Goal: Information Seeking & Learning: Learn about a topic

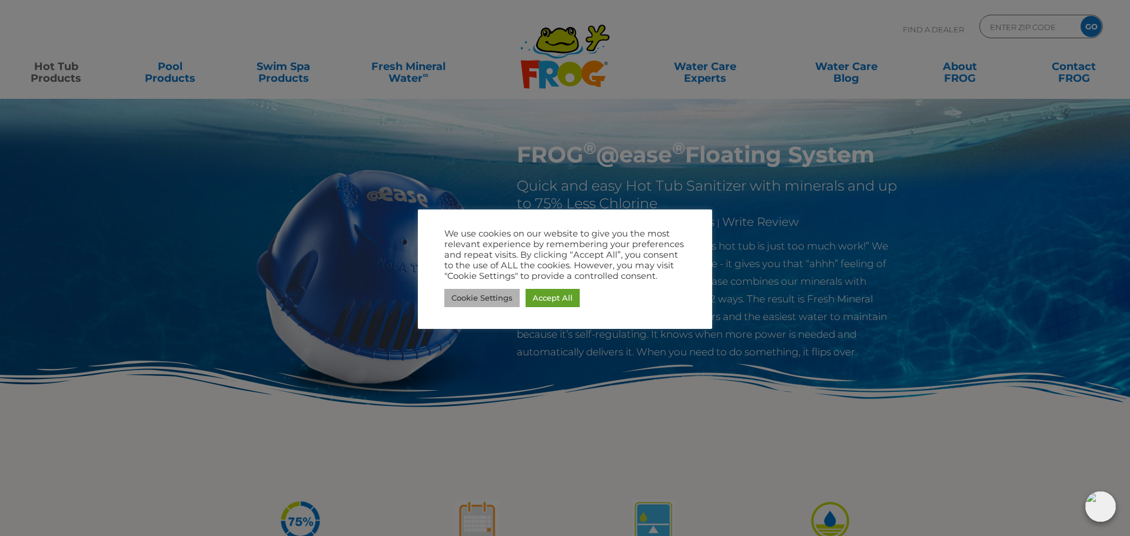
click at [489, 296] on link "Cookie Settings" at bounding box center [481, 298] width 75 height 18
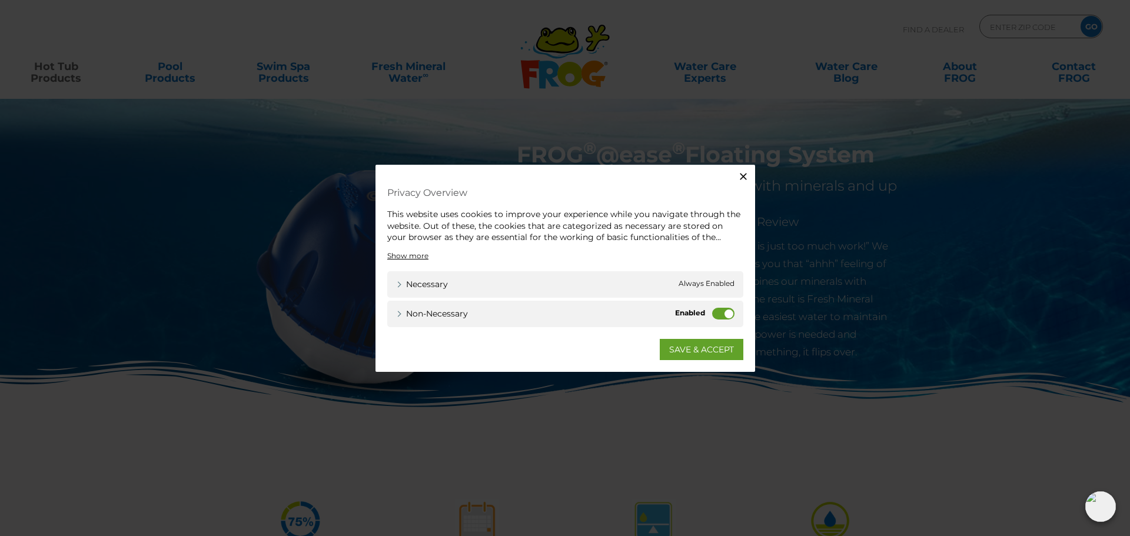
click at [726, 313] on label "Non-necessary" at bounding box center [723, 313] width 22 height 12
click at [0, 0] on input "Non-necessary" at bounding box center [0, 0] width 0 height 0
click at [712, 350] on link "SAVE & ACCEPT" at bounding box center [702, 348] width 84 height 21
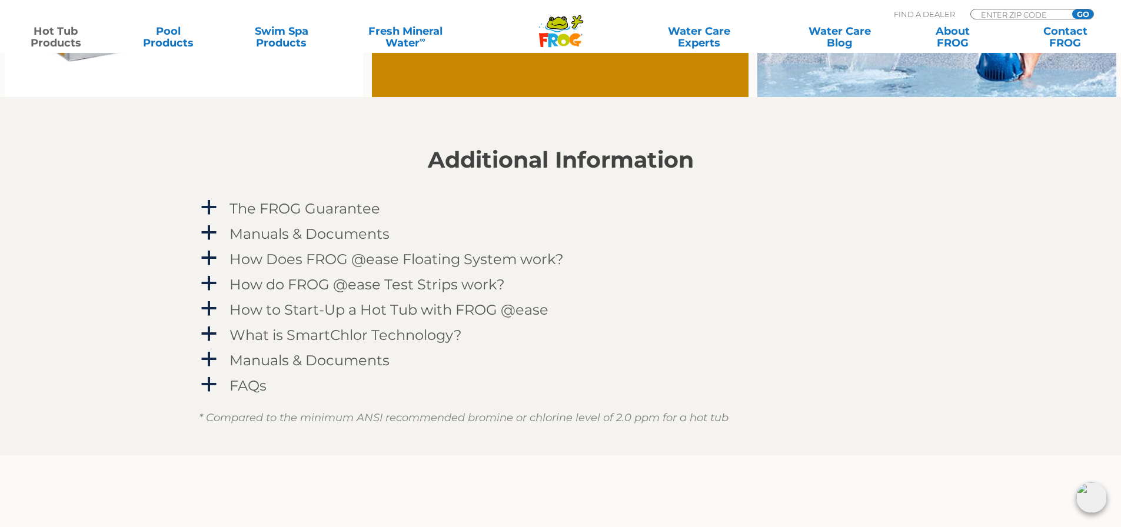
scroll to position [1177, 0]
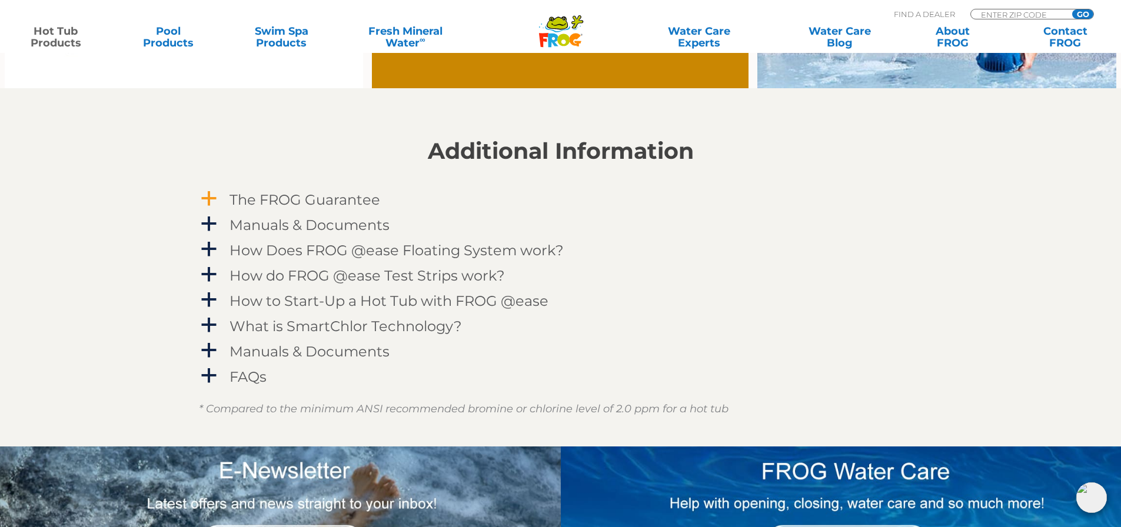
click at [210, 196] on span "a" at bounding box center [209, 199] width 18 height 18
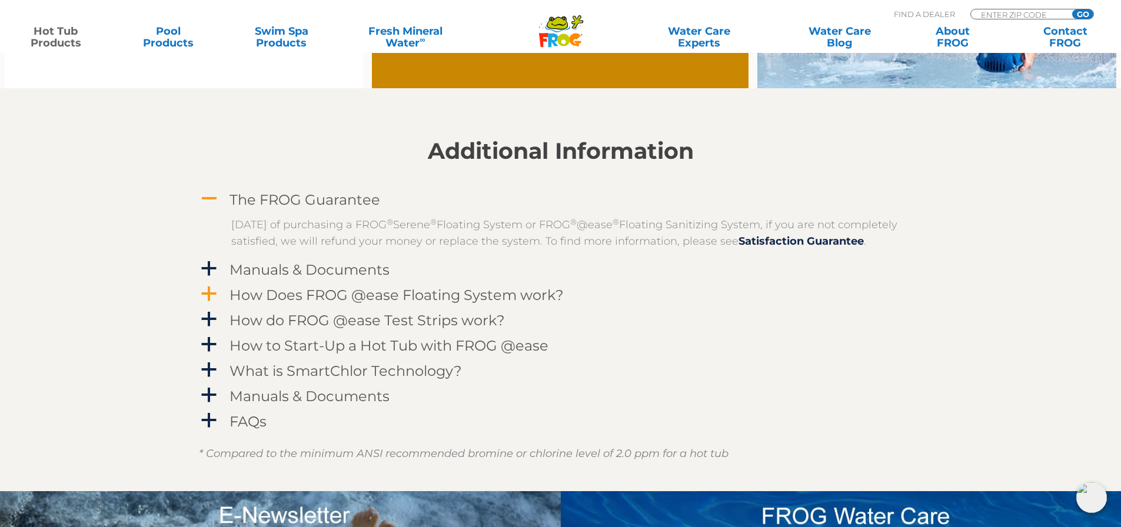
click at [209, 303] on span "a" at bounding box center [209, 294] width 18 height 18
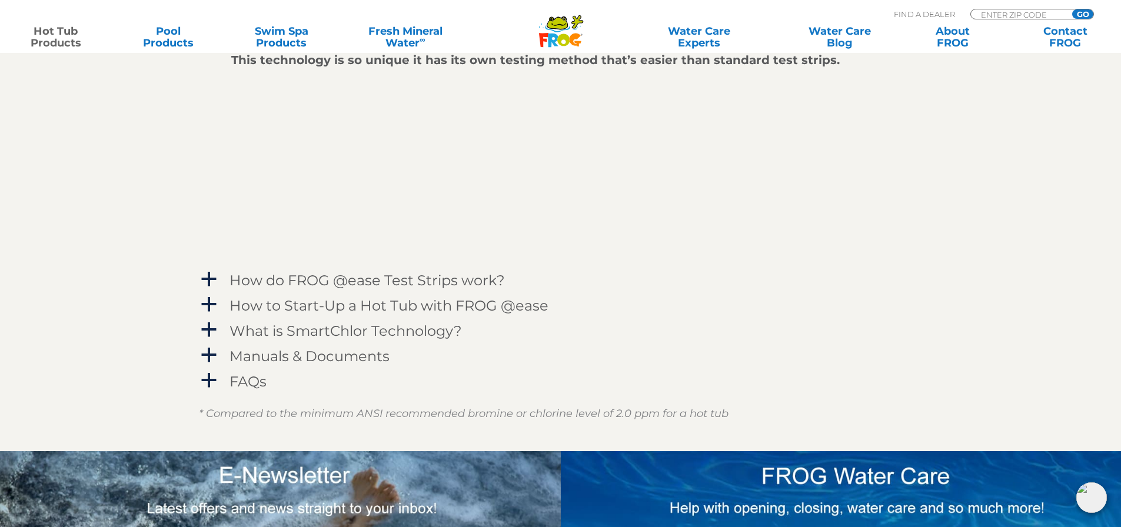
scroll to position [1589, 0]
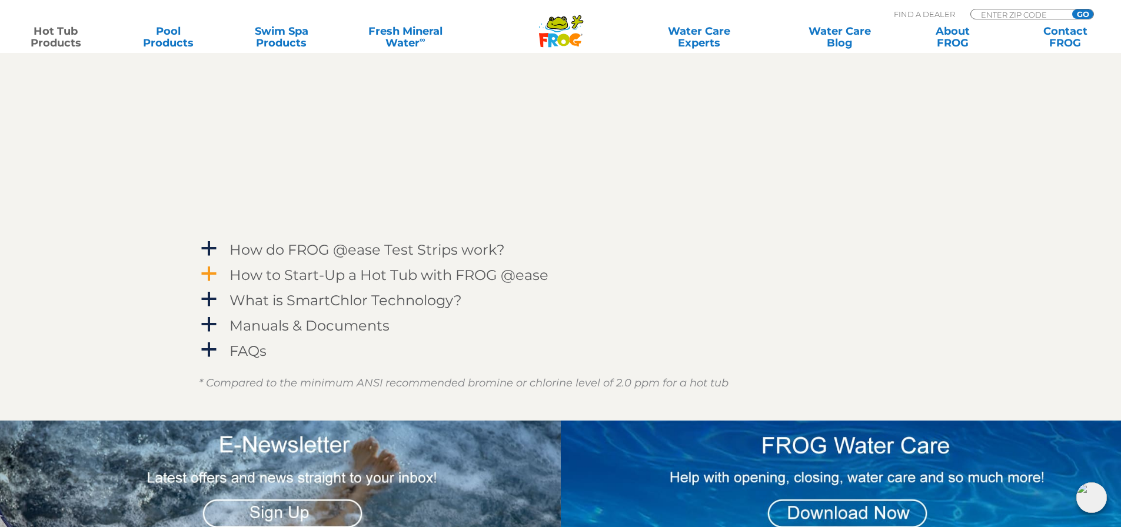
click at [209, 283] on span "a" at bounding box center [209, 274] width 18 height 18
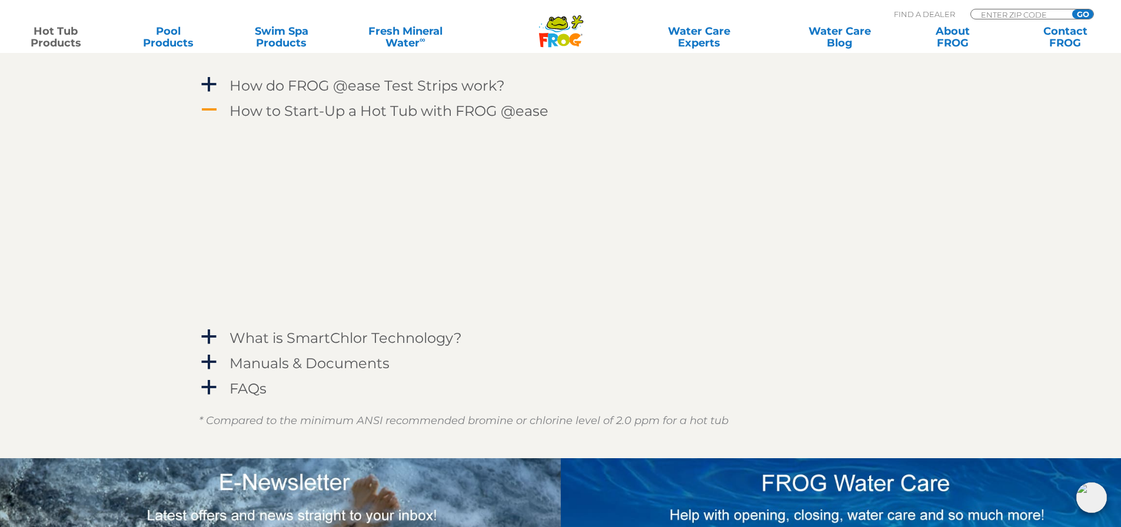
scroll to position [1765, 0]
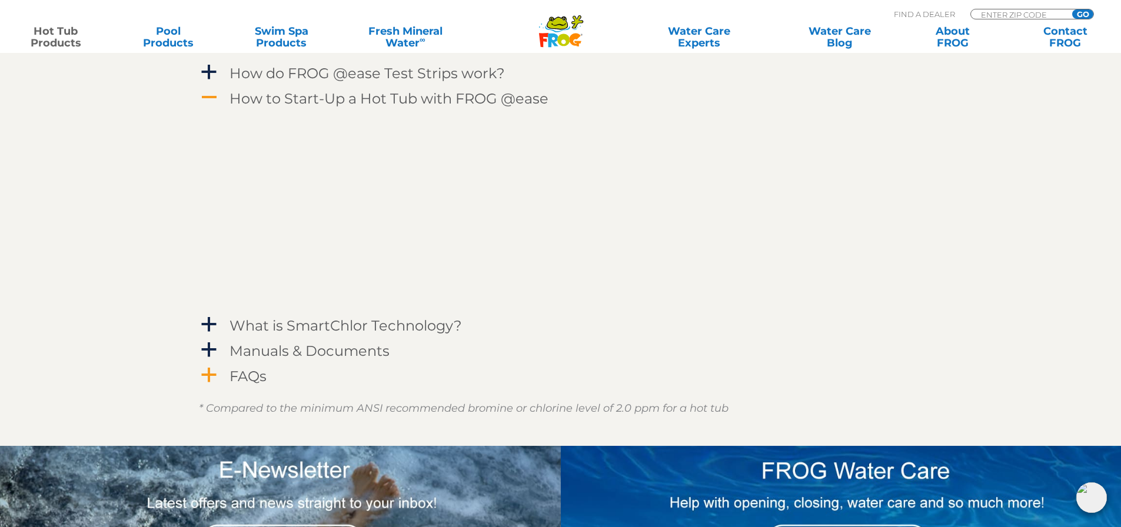
click at [212, 384] on span "a" at bounding box center [209, 376] width 18 height 18
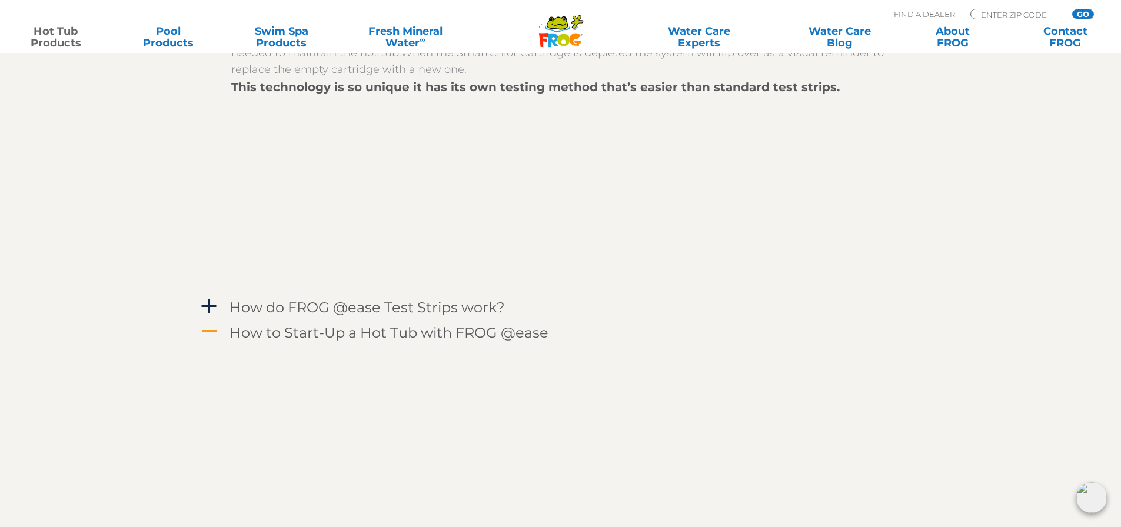
scroll to position [1412, 0]
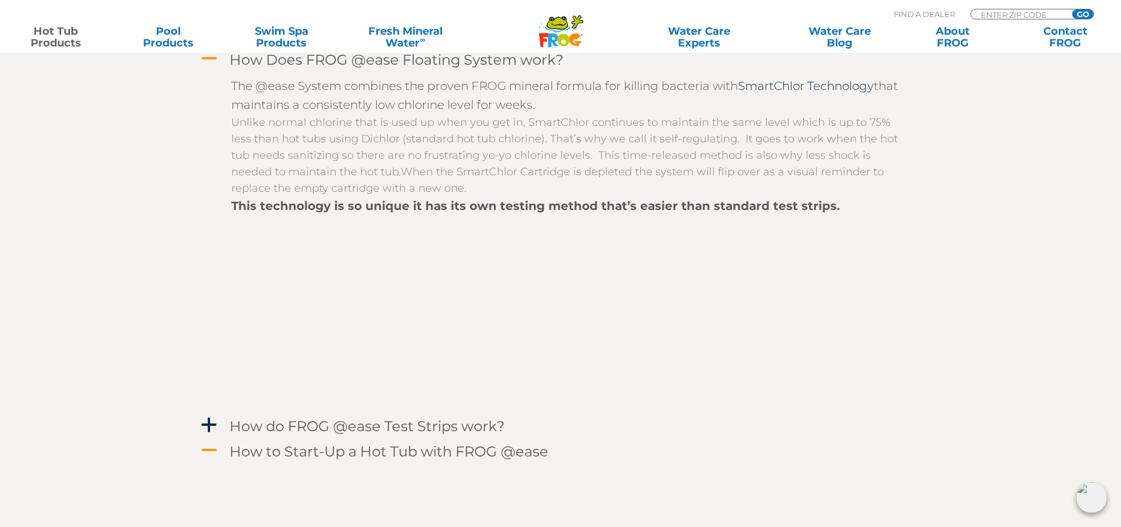
click at [558, 29] on icon at bounding box center [556, 23] width 21 height 14
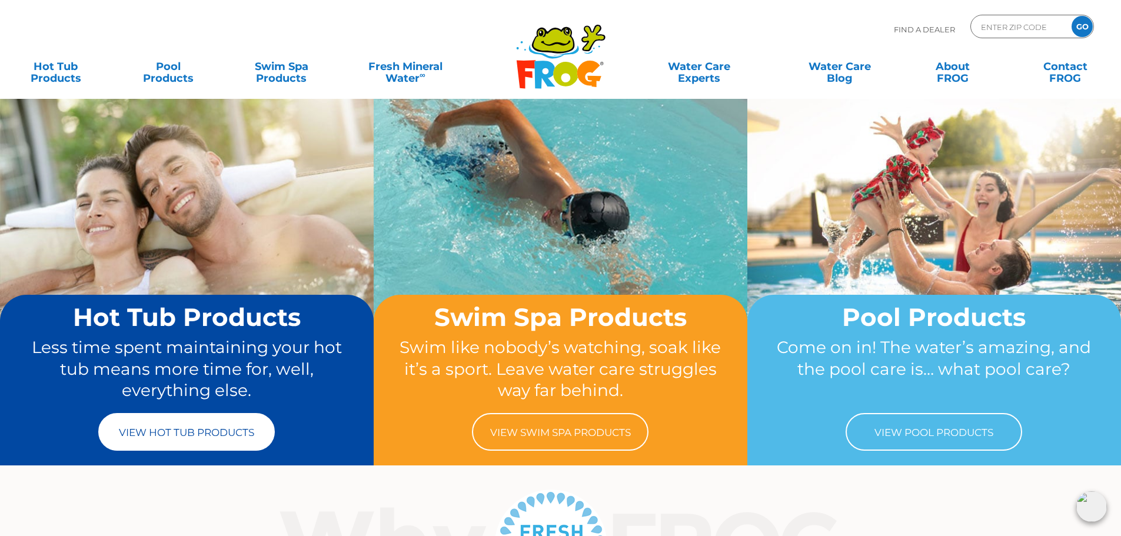
click at [207, 432] on link "View Hot Tub Products" at bounding box center [186, 432] width 177 height 38
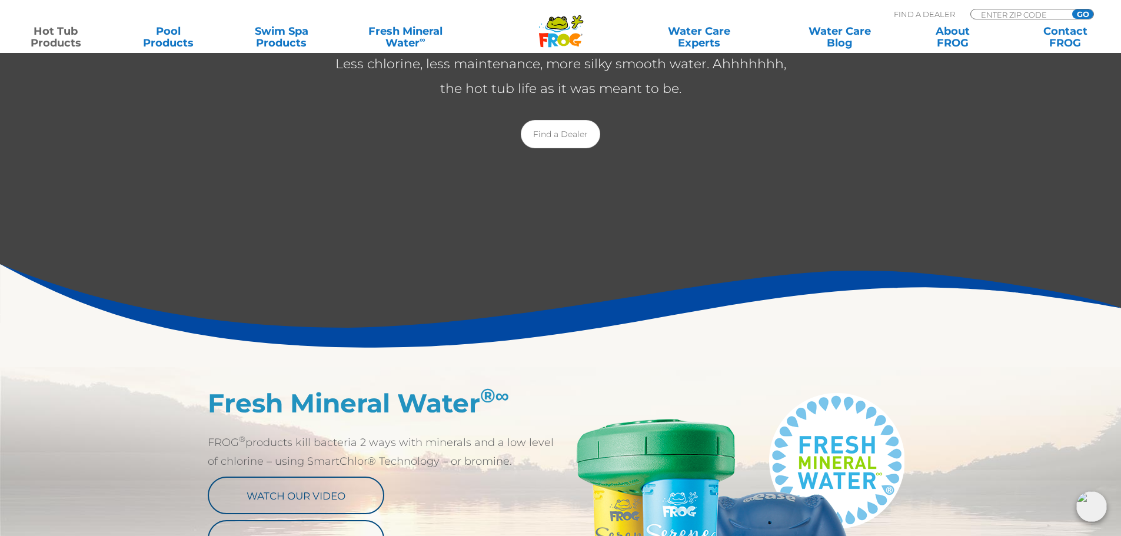
scroll to position [353, 0]
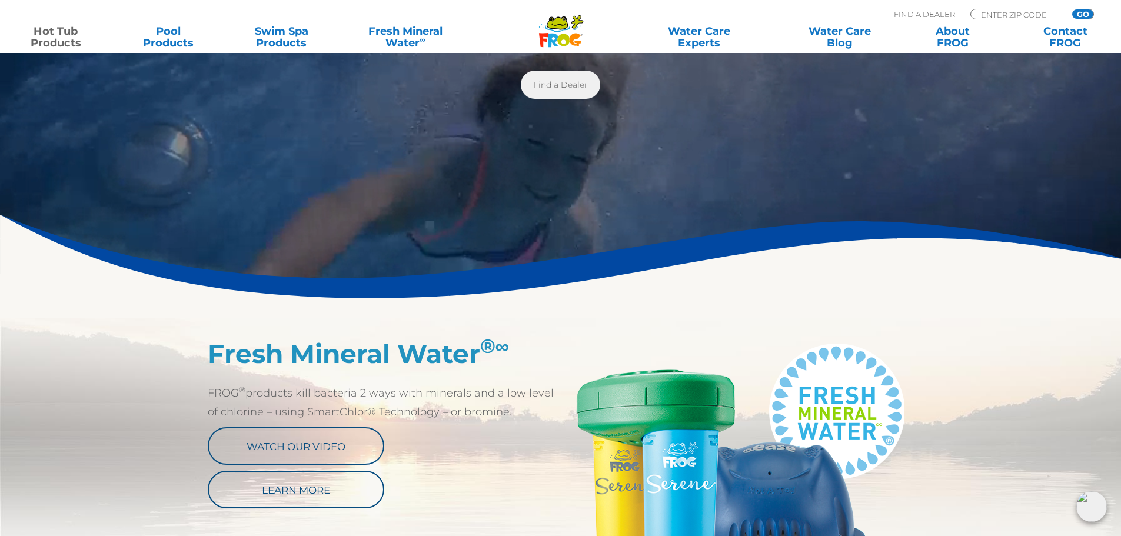
click at [574, 91] on link "Find a Dealer" at bounding box center [560, 85] width 79 height 28
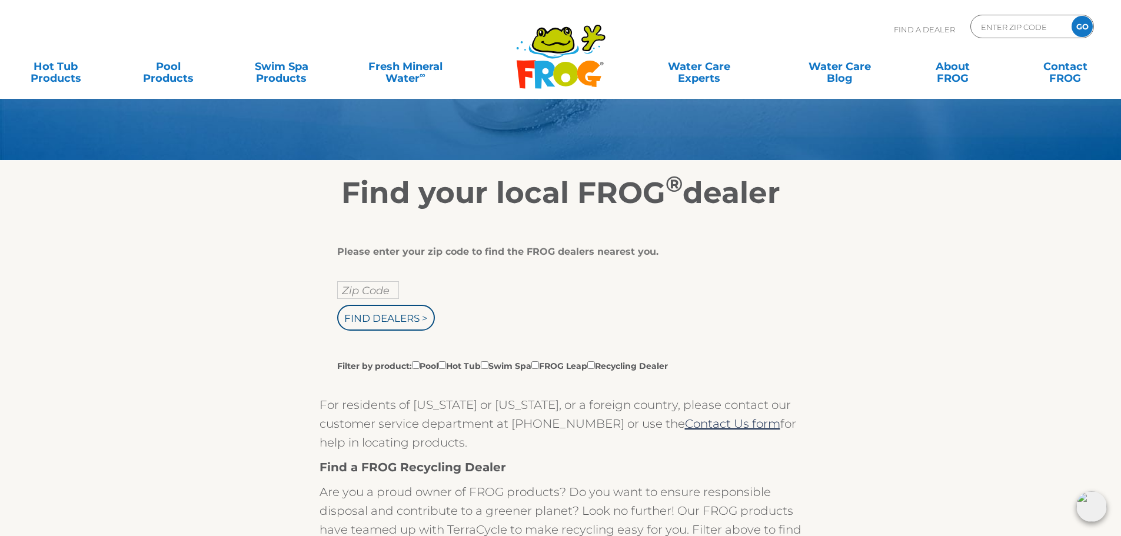
scroll to position [118, 0]
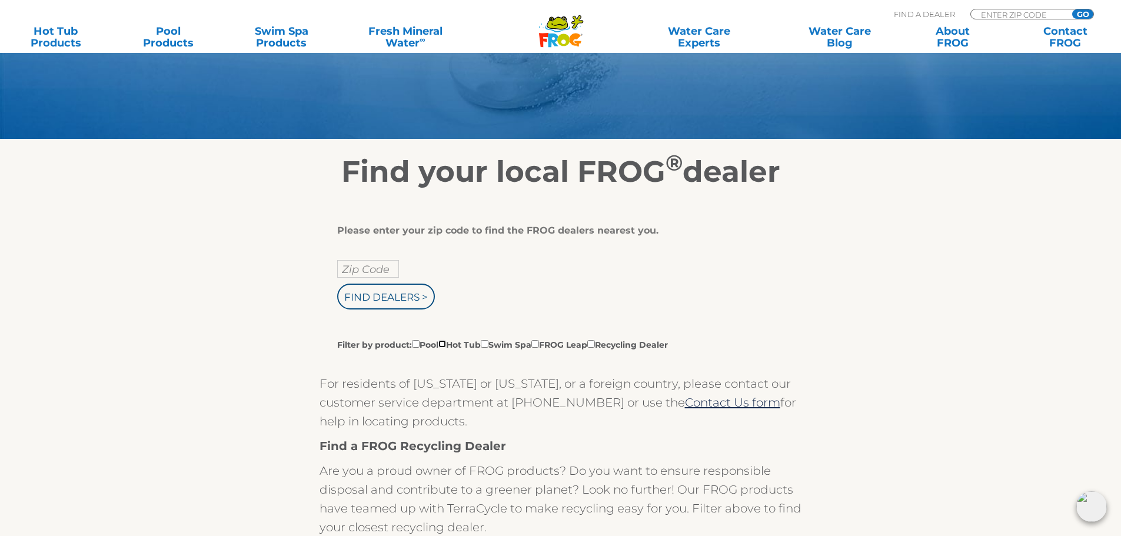
click at [446, 345] on input "Filter by product: Pool Hot Tub Swim Spa FROG Leap Recycling Dealer" at bounding box center [442, 344] width 8 height 8
checkbox input "true"
click at [387, 270] on input "text" at bounding box center [368, 269] width 62 height 18
type input "s"
type input "Zip Code"
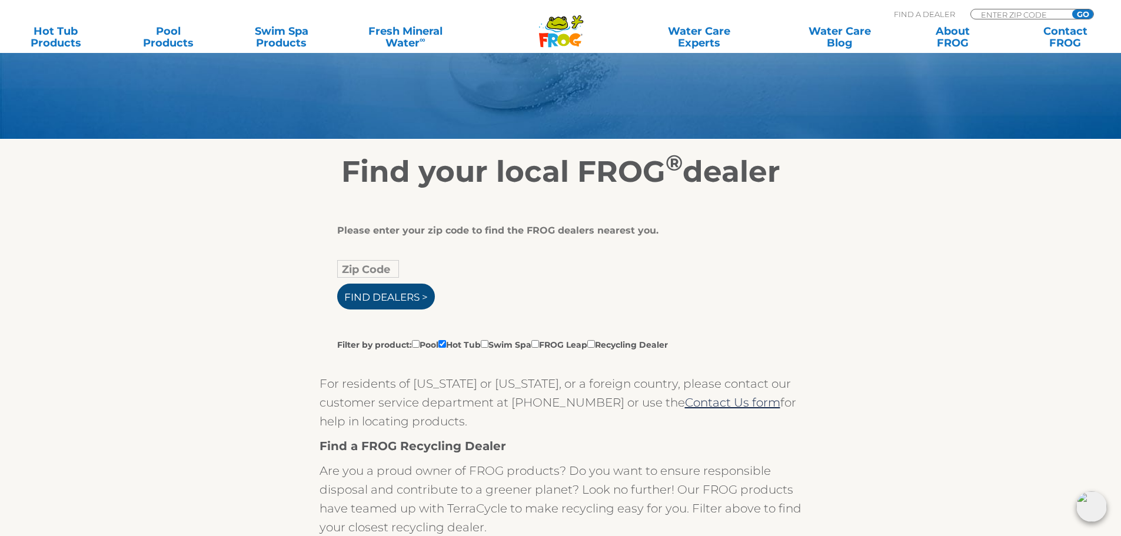
click at [386, 292] on input "Find Dealers >" at bounding box center [386, 297] width 98 height 26
type input "ENTER ZIP CODE"
click at [386, 292] on input "Find Dealers >" at bounding box center [386, 297] width 98 height 26
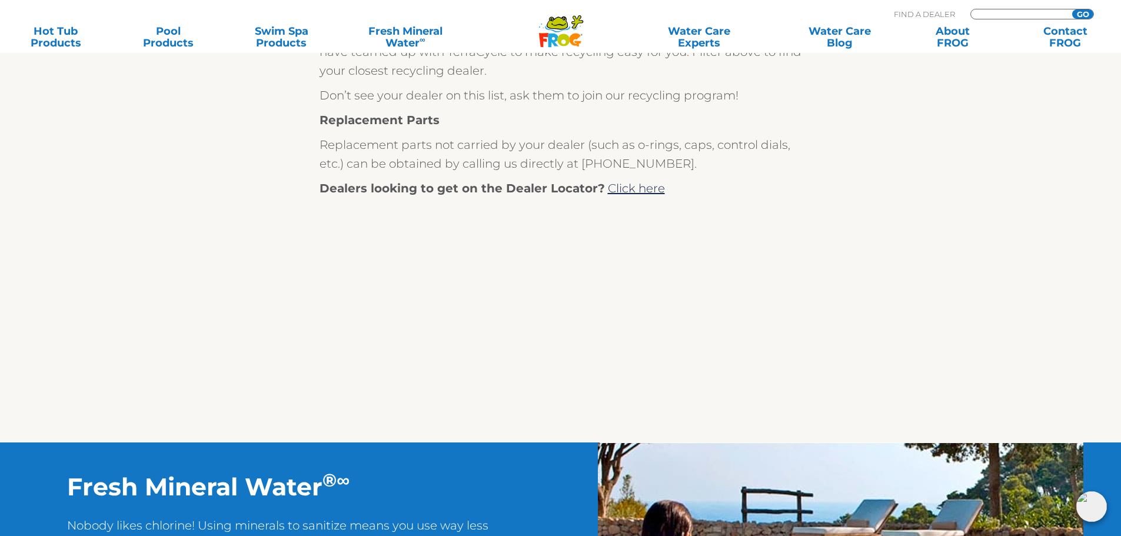
scroll to position [0, 0]
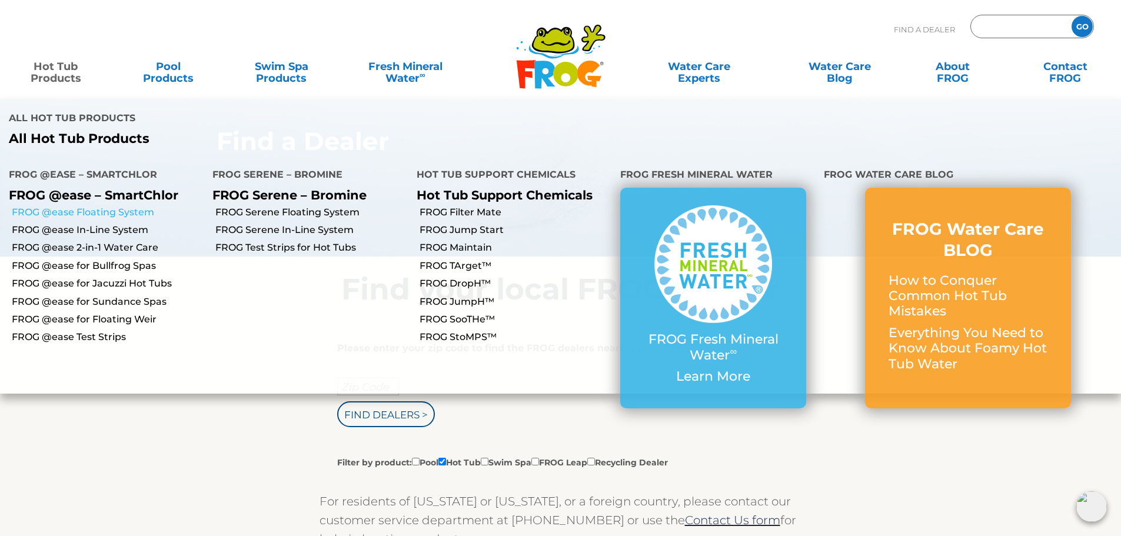
type input "ENTER ZIP CODE"
click at [107, 206] on link "FROG @ease Floating System" at bounding box center [108, 212] width 192 height 13
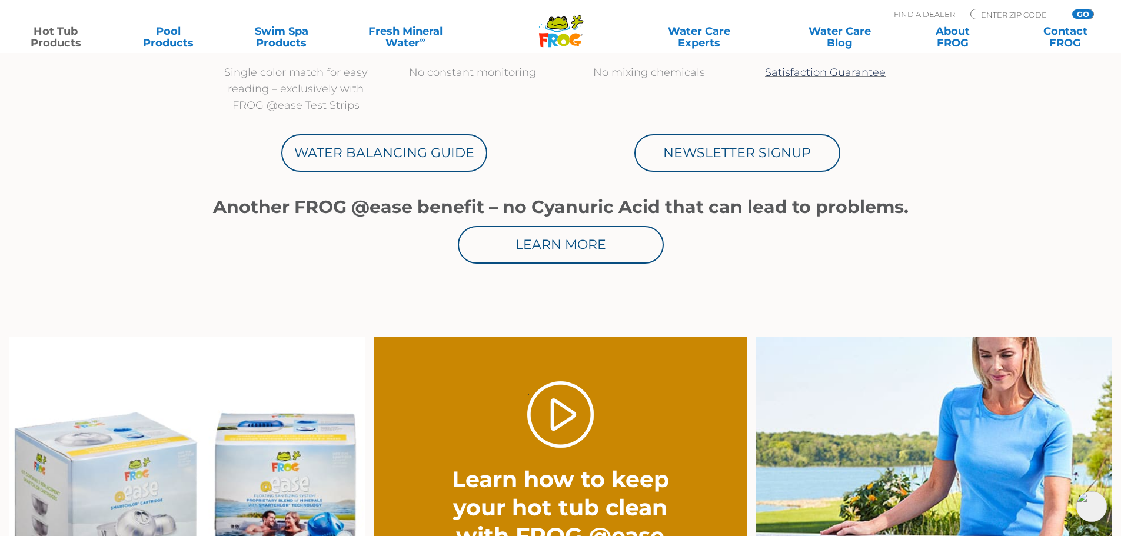
scroll to position [647, 0]
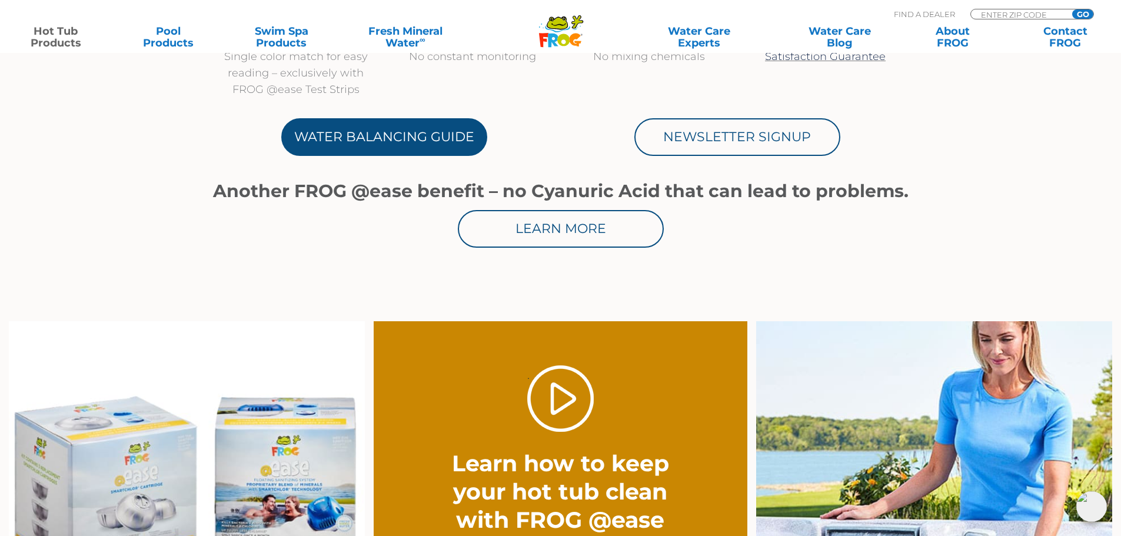
click at [354, 135] on link "Water Balancing Guide" at bounding box center [384, 137] width 206 height 38
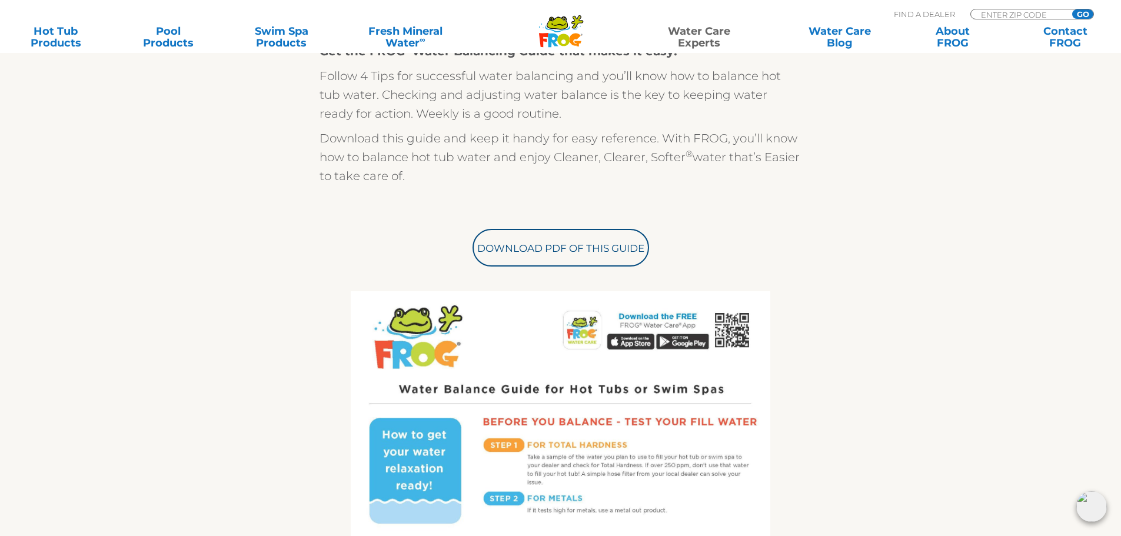
scroll to position [353, 0]
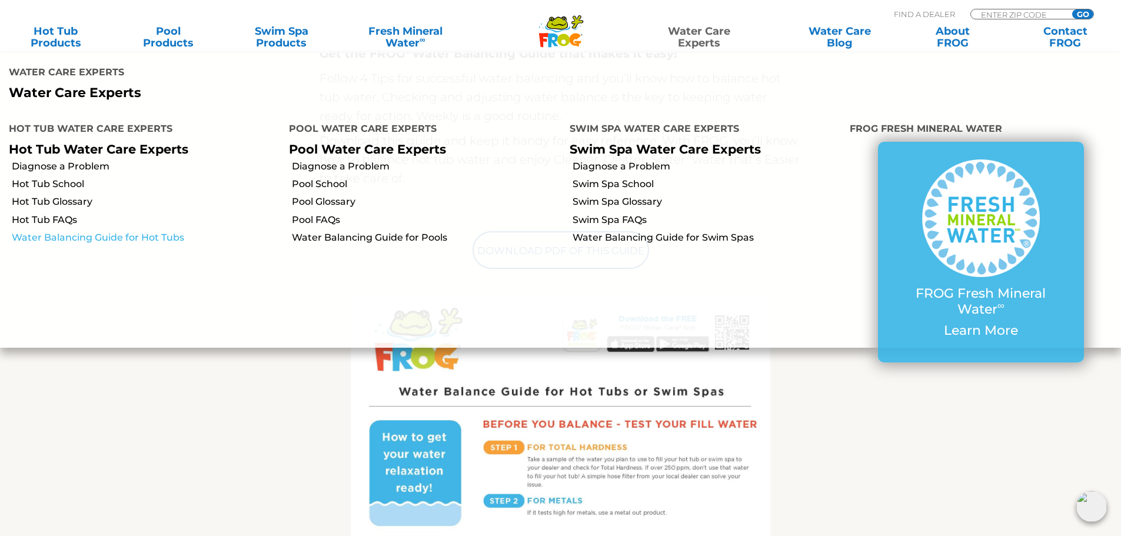
click at [50, 231] on link "Water Balancing Guide for Hot Tubs" at bounding box center [146, 237] width 268 height 13
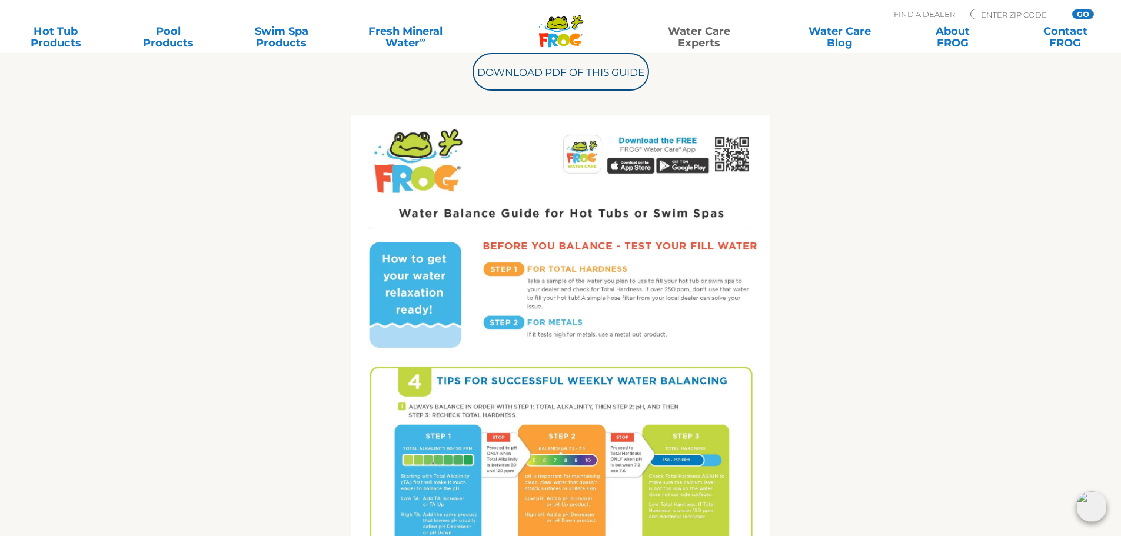
scroll to position [471, 0]
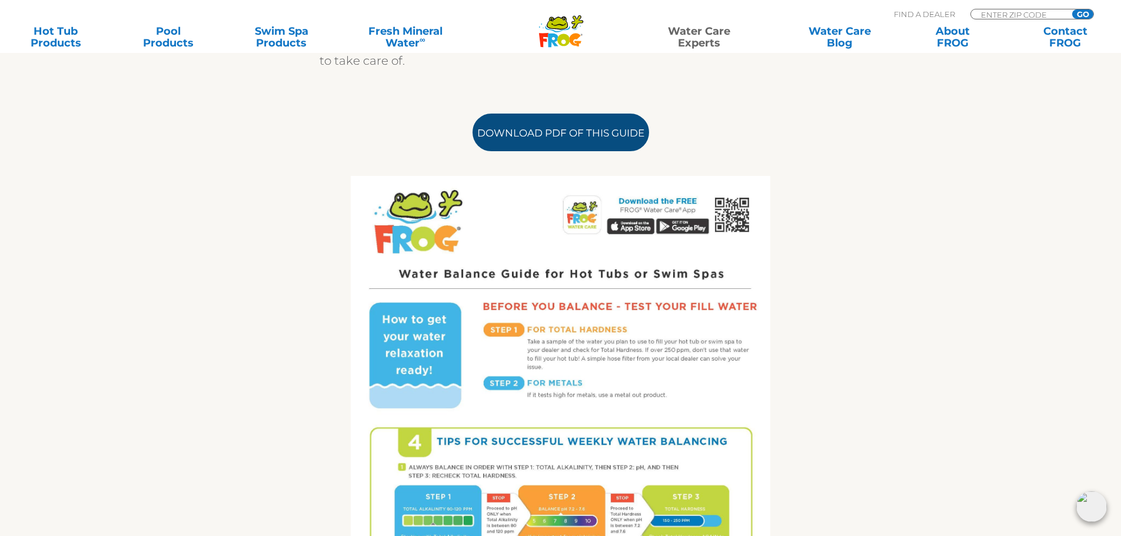
click at [565, 141] on link "Download PDF of this Guide" at bounding box center [561, 133] width 177 height 38
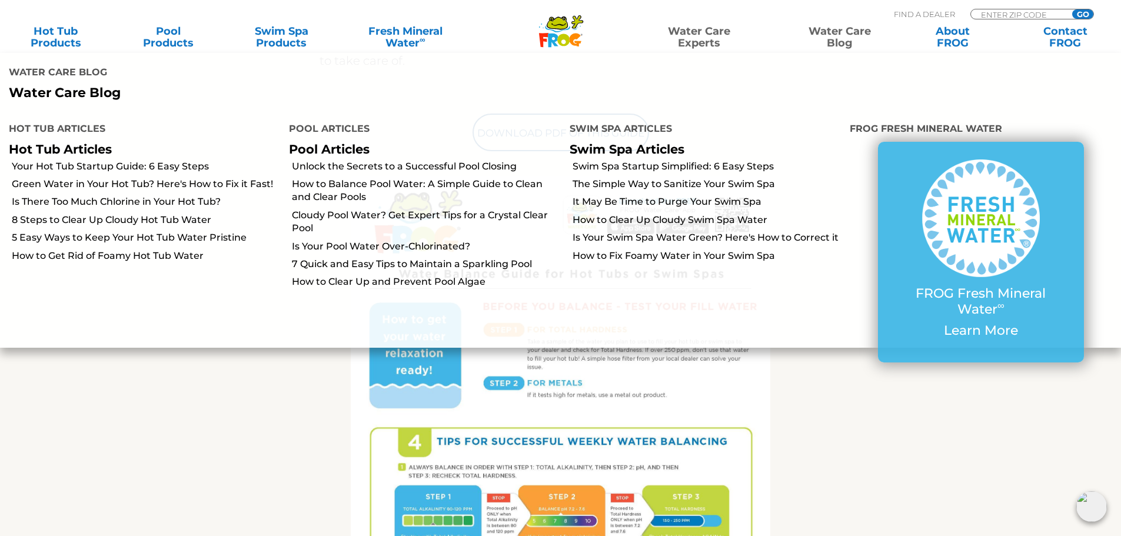
click at [841, 30] on link "Water Care Blog" at bounding box center [840, 37] width 88 height 24
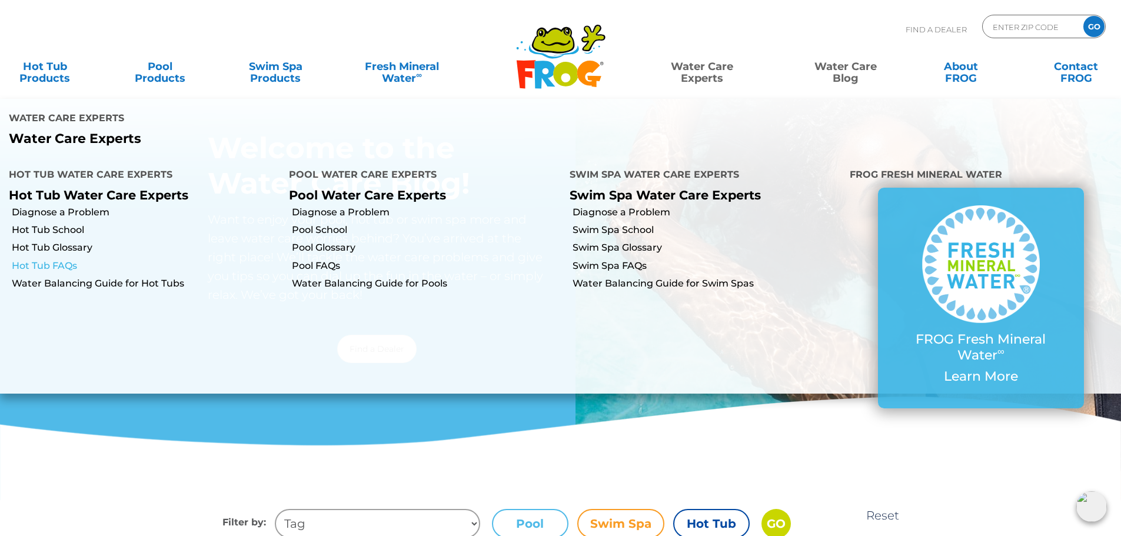
click at [61, 260] on link "Hot Tub FAQs" at bounding box center [146, 266] width 268 height 13
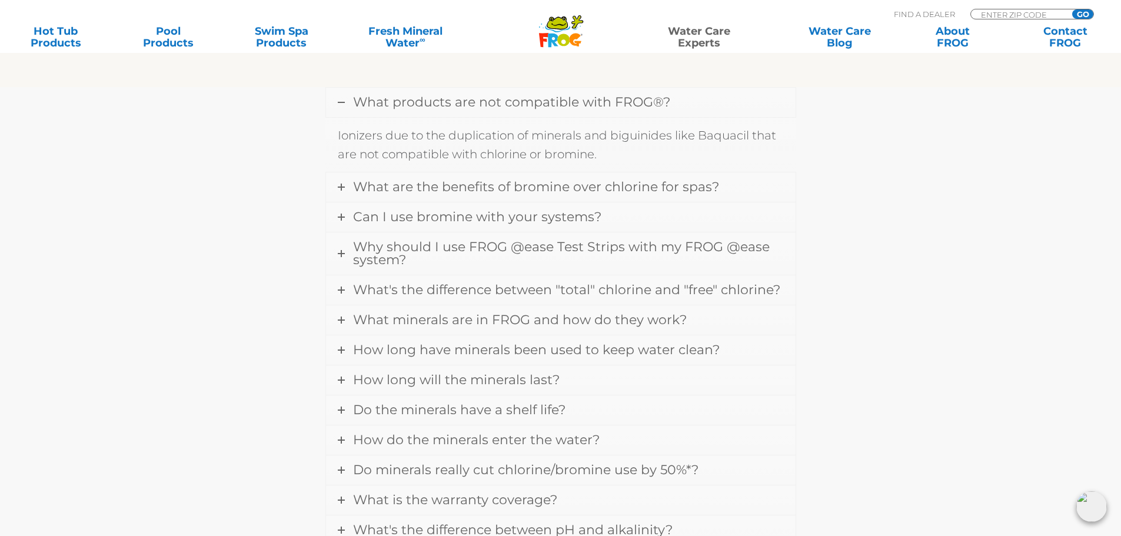
scroll to position [412, 0]
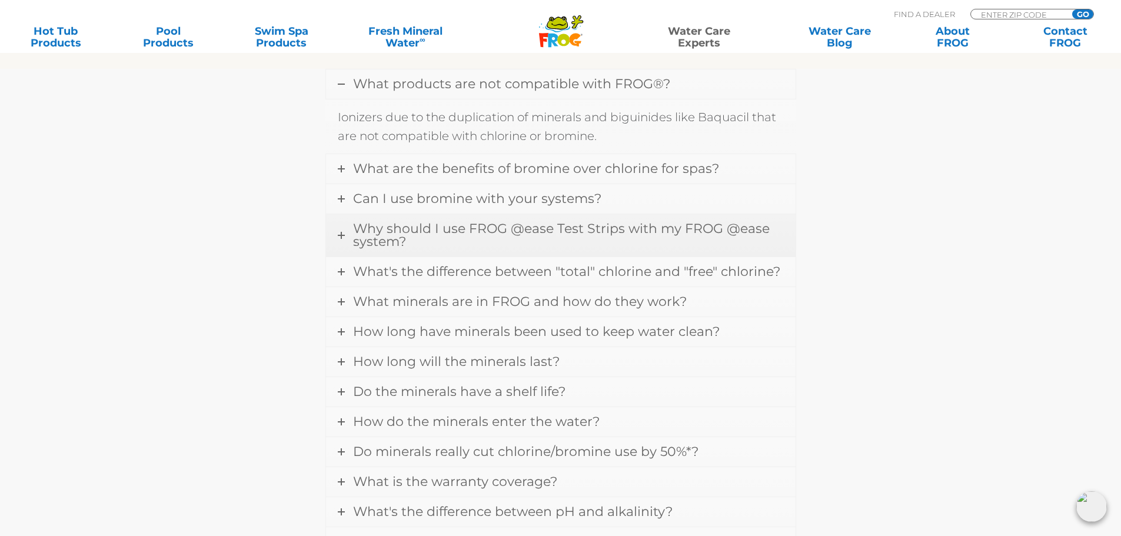
click at [340, 237] on icon at bounding box center [341, 235] width 7 height 7
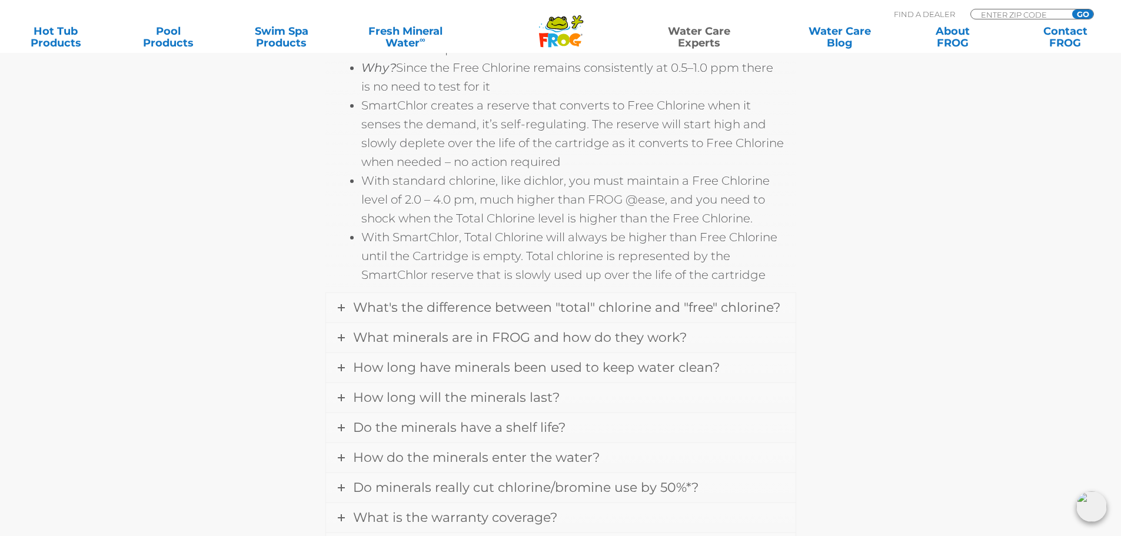
scroll to position [883, 0]
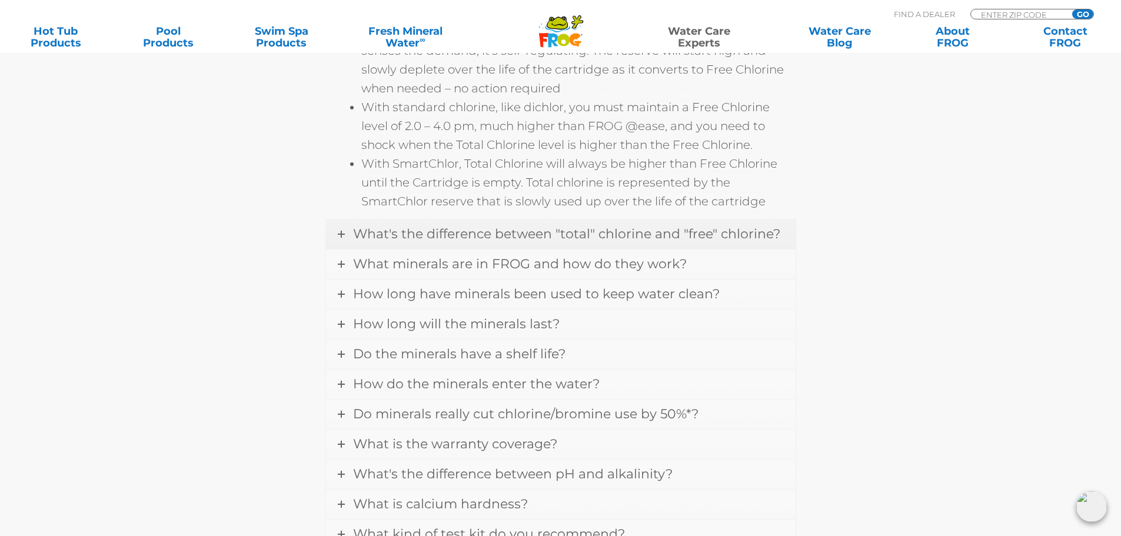
click at [344, 232] on icon at bounding box center [341, 234] width 7 height 7
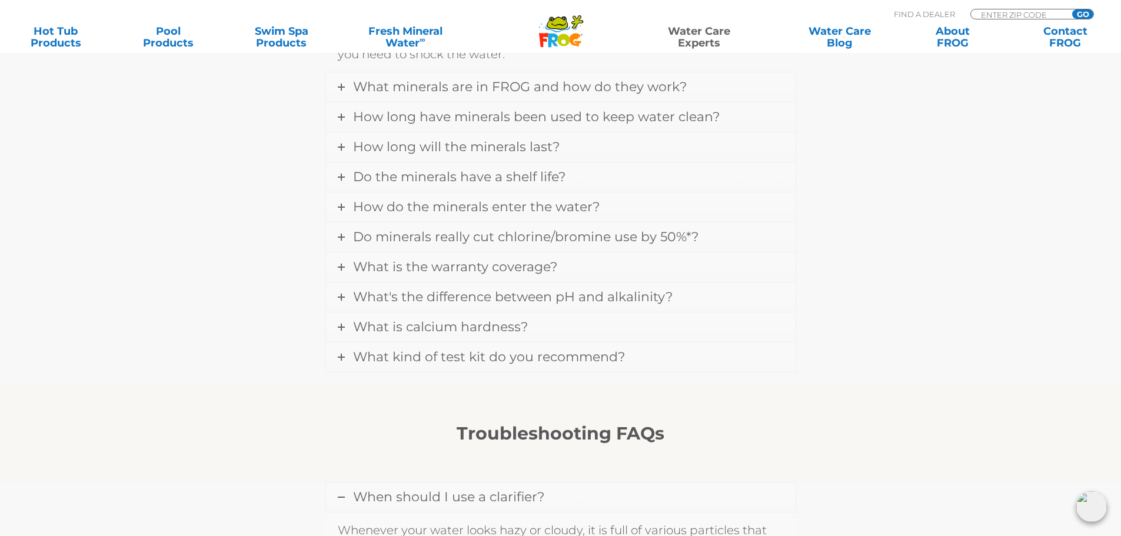
scroll to position [761, 0]
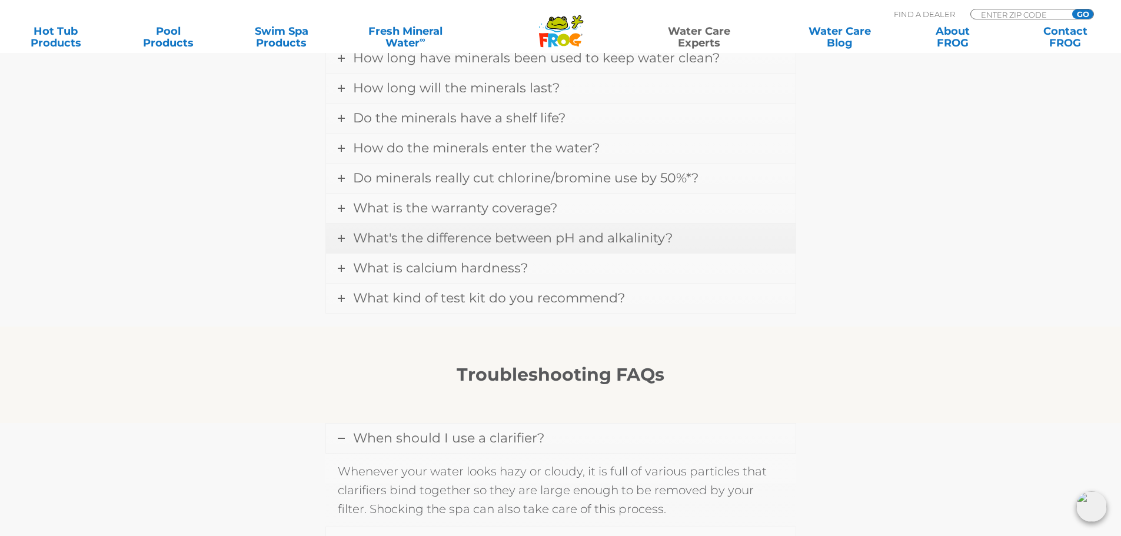
click at [343, 238] on icon at bounding box center [341, 238] width 7 height 7
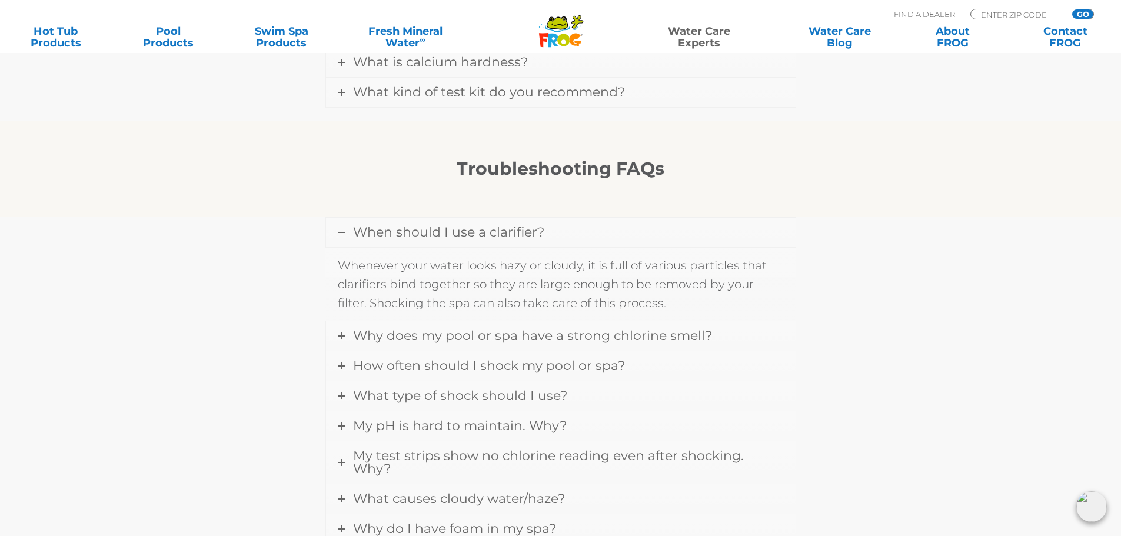
scroll to position [1026, 0]
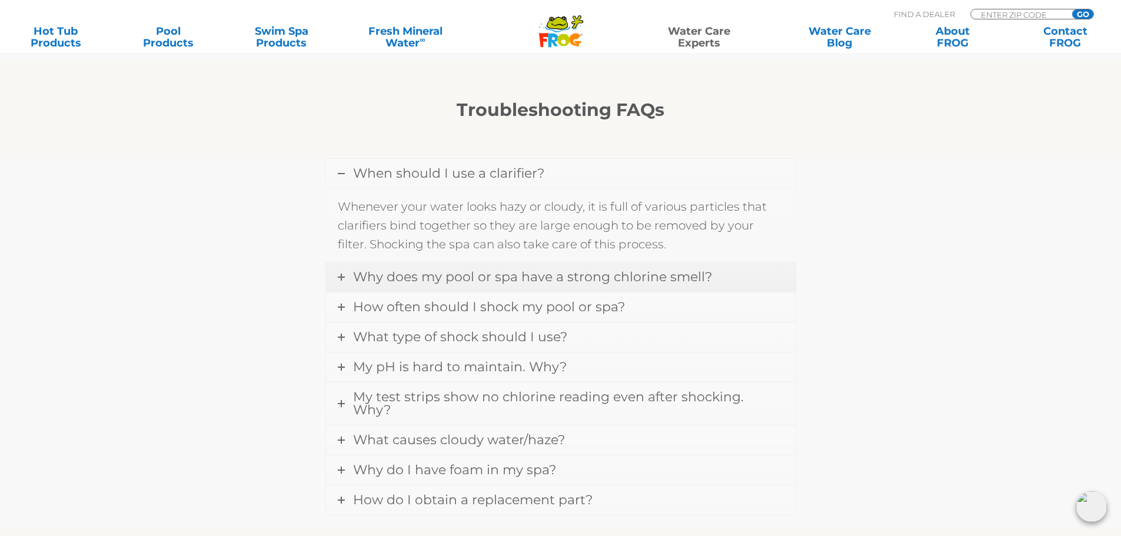
click at [342, 278] on icon at bounding box center [341, 277] width 7 height 7
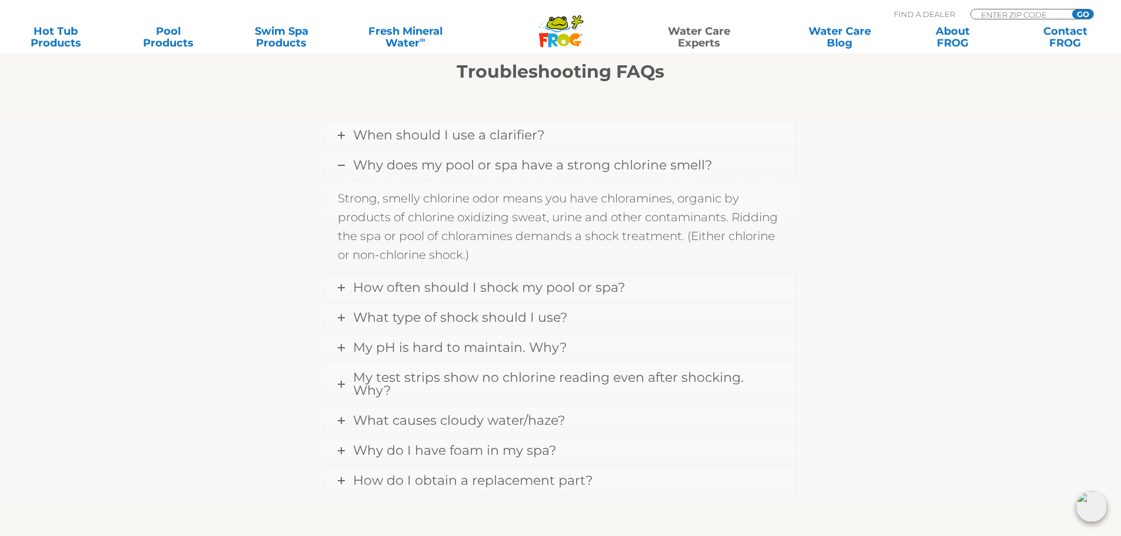
scroll to position [1085, 0]
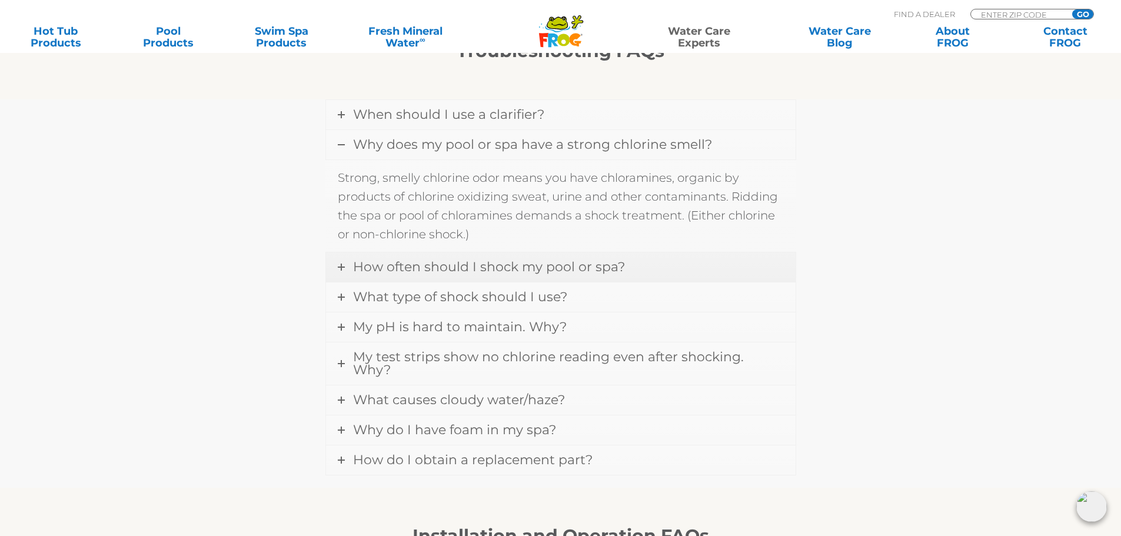
click at [342, 267] on icon at bounding box center [341, 267] width 7 height 7
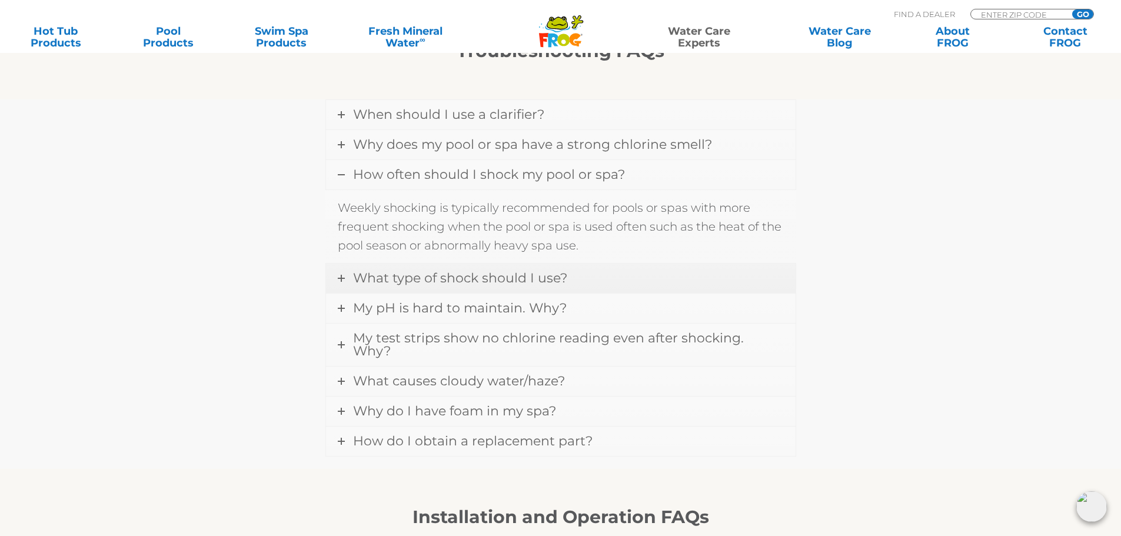
click at [340, 278] on icon at bounding box center [341, 278] width 7 height 7
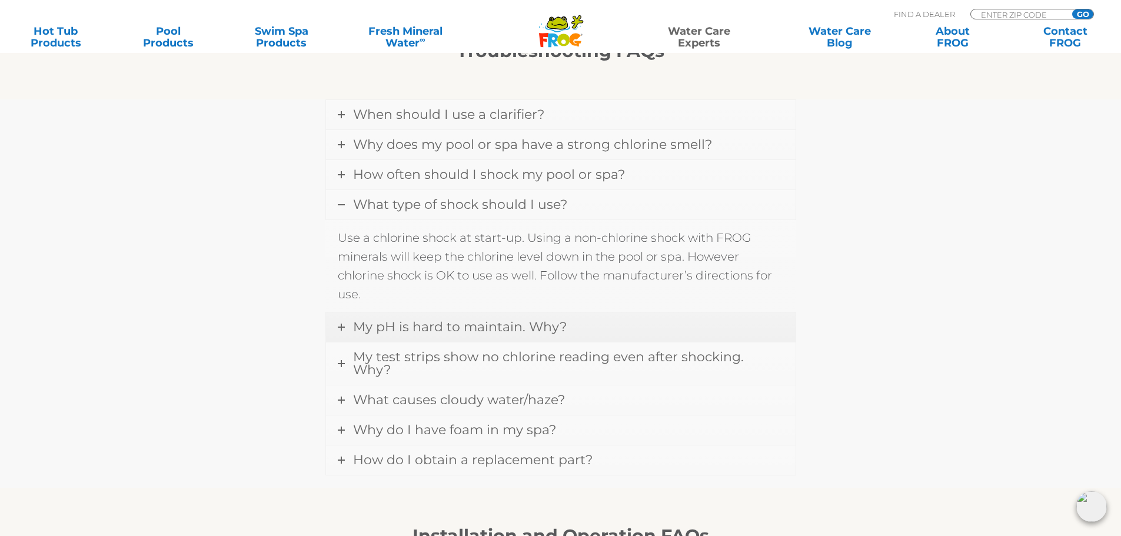
click at [341, 327] on icon at bounding box center [341, 327] width 7 height 7
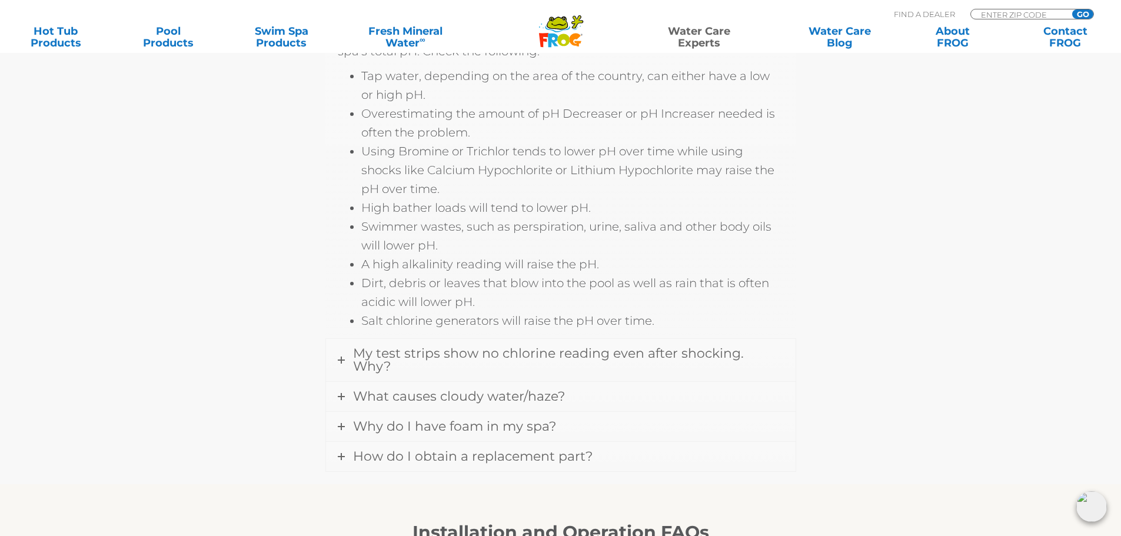
scroll to position [1379, 0]
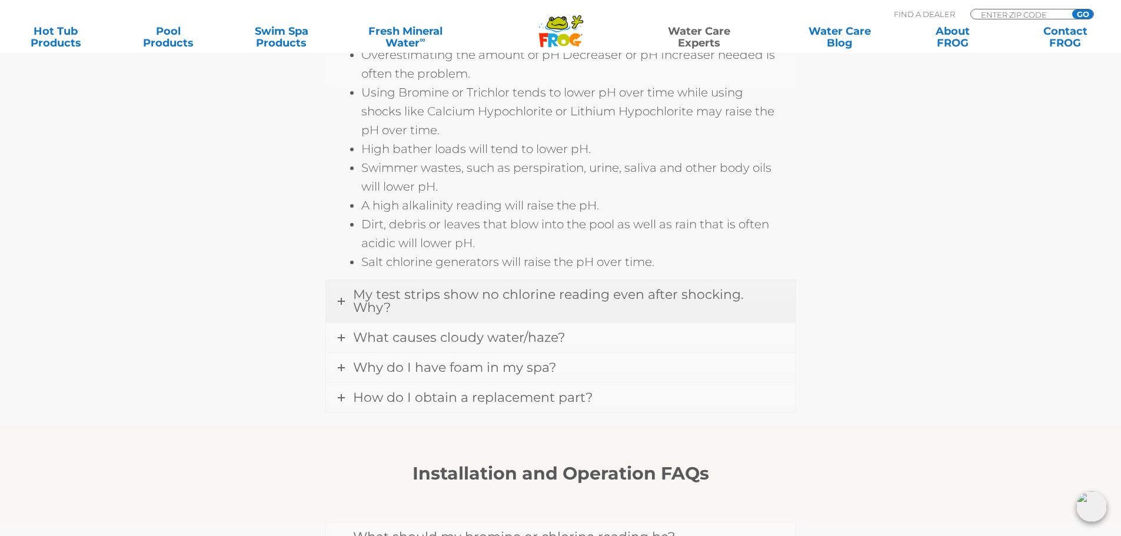
click at [342, 298] on icon at bounding box center [341, 301] width 7 height 7
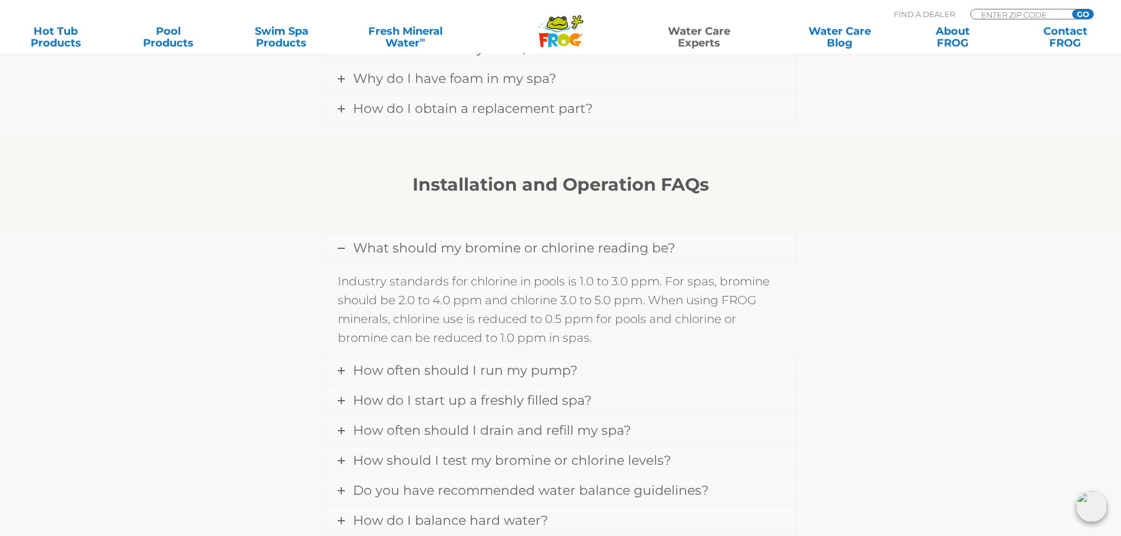
scroll to position [1481, 0]
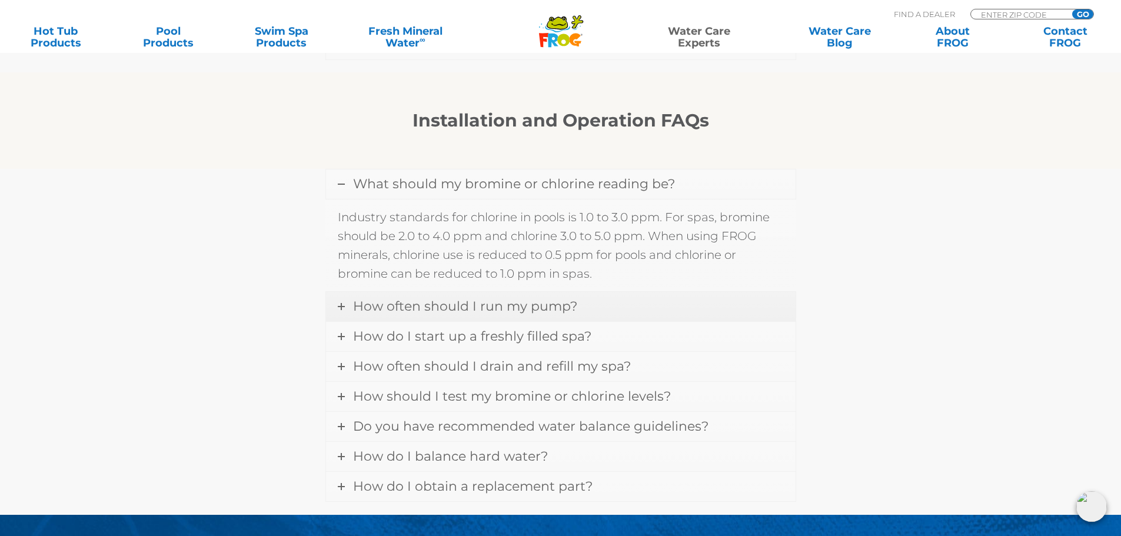
click at [340, 303] on icon at bounding box center [341, 306] width 7 height 7
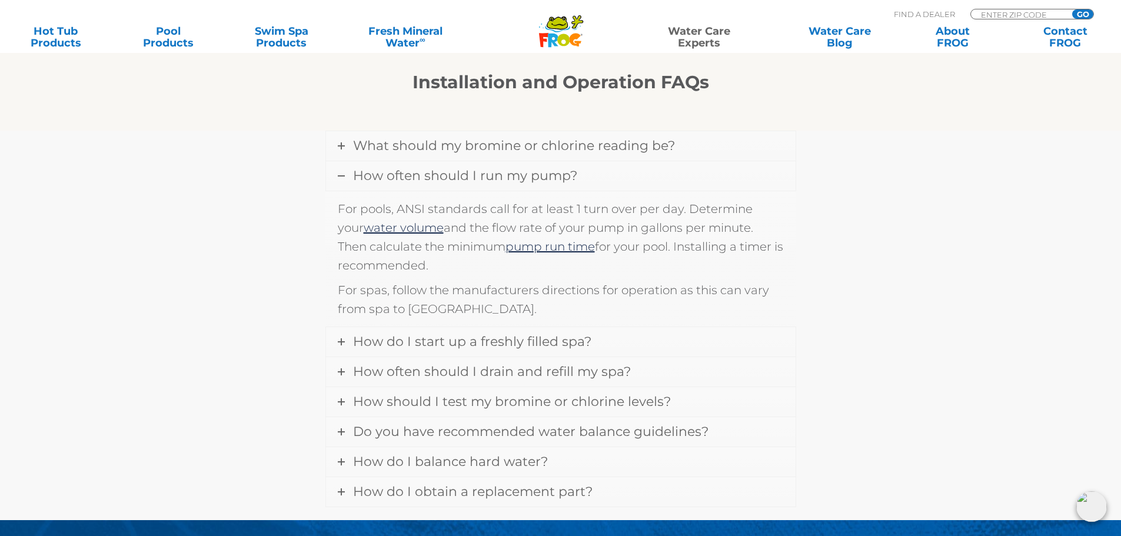
scroll to position [1540, 0]
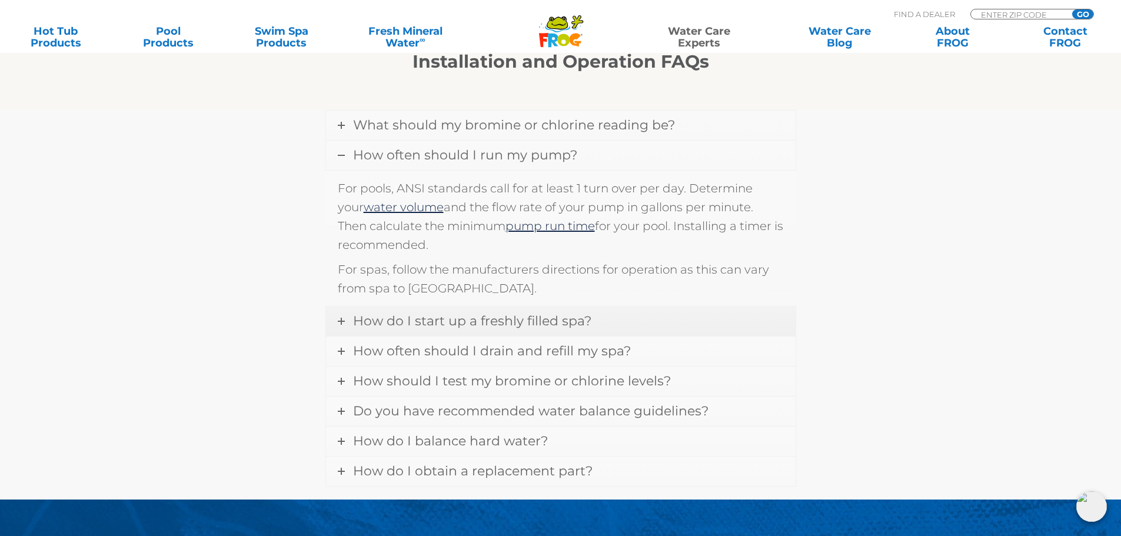
click at [341, 318] on icon at bounding box center [341, 321] width 7 height 7
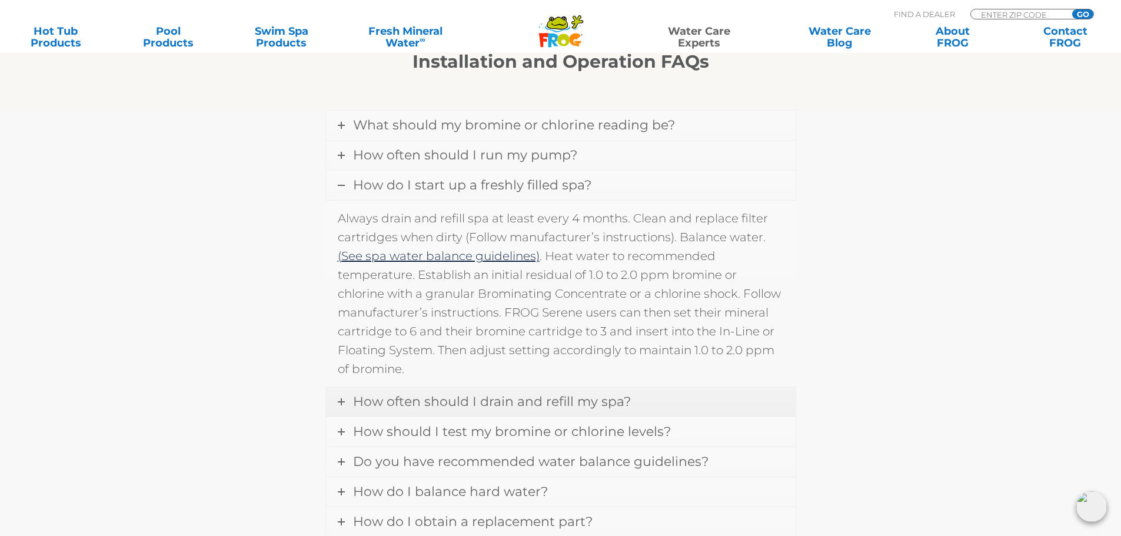
click at [342, 398] on icon at bounding box center [341, 401] width 7 height 7
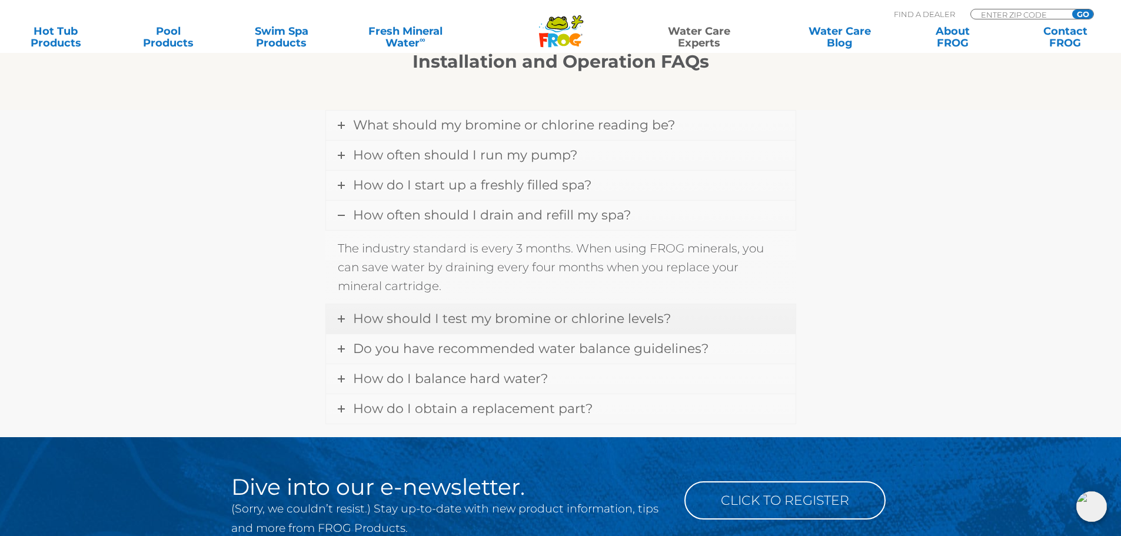
click at [341, 311] on link "How should I test my bromine or chlorine levels?" at bounding box center [561, 318] width 470 height 29
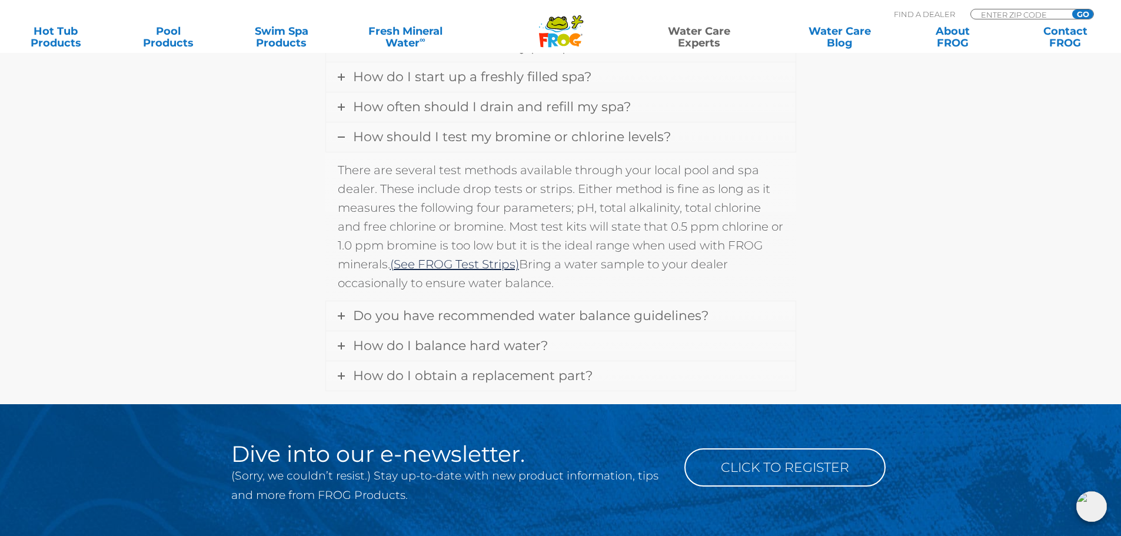
scroll to position [1658, 0]
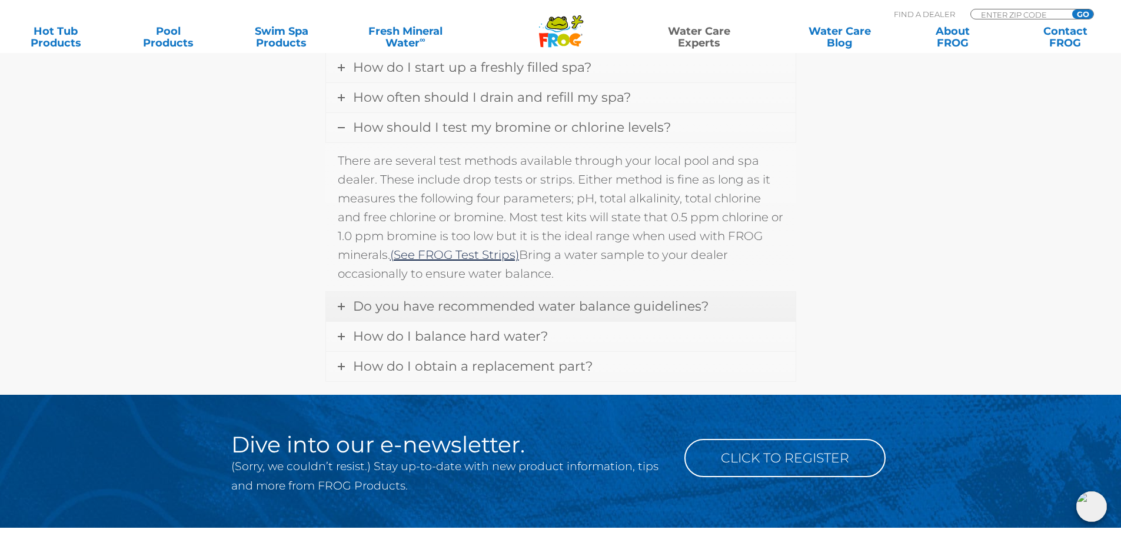
click at [342, 303] on icon at bounding box center [341, 306] width 7 height 7
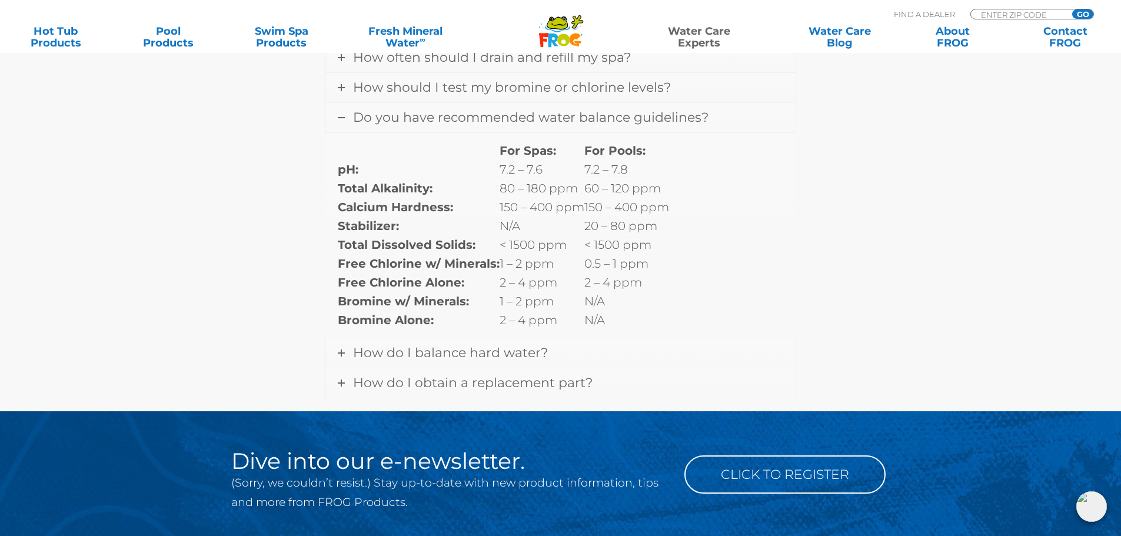
scroll to position [1717, 0]
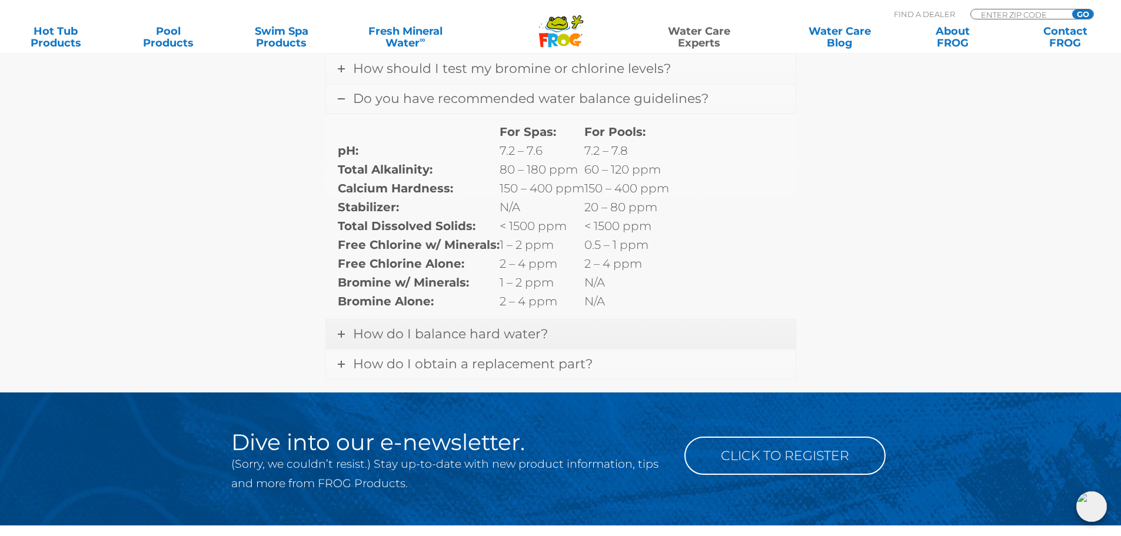
click at [343, 331] on icon at bounding box center [341, 334] width 7 height 7
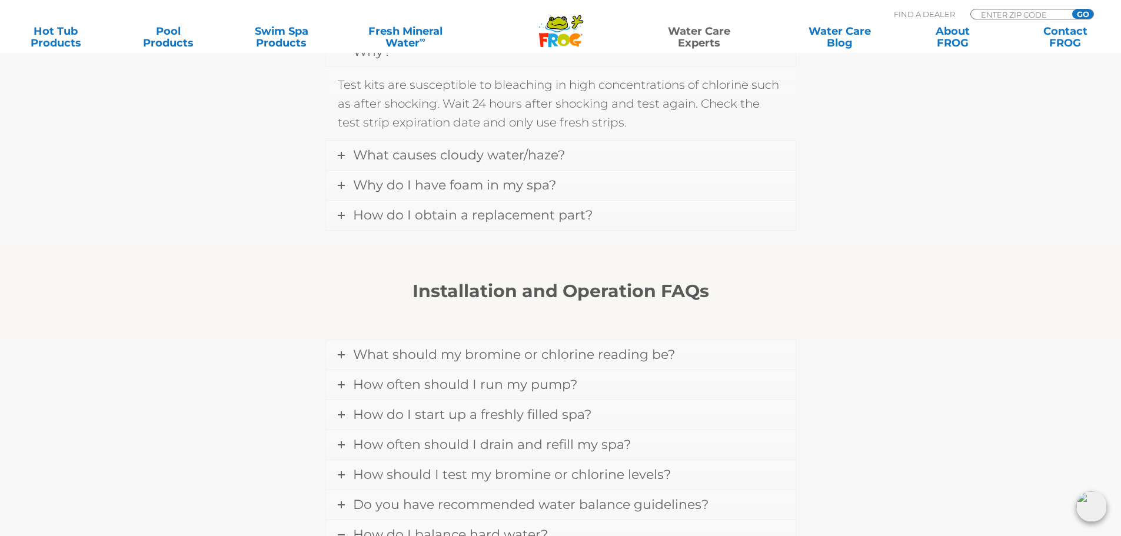
scroll to position [1305, 0]
